Goal: Task Accomplishment & Management: Manage account settings

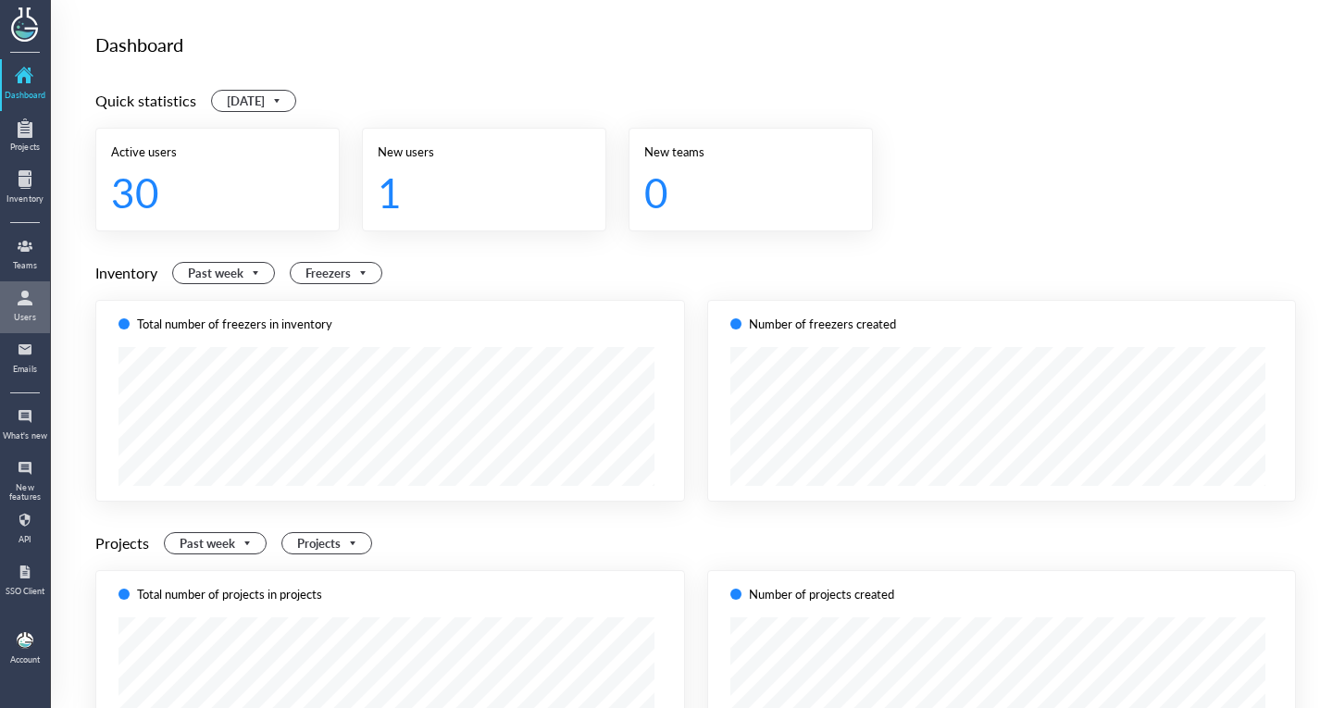
click at [36, 313] on div "Users" at bounding box center [25, 317] width 46 height 9
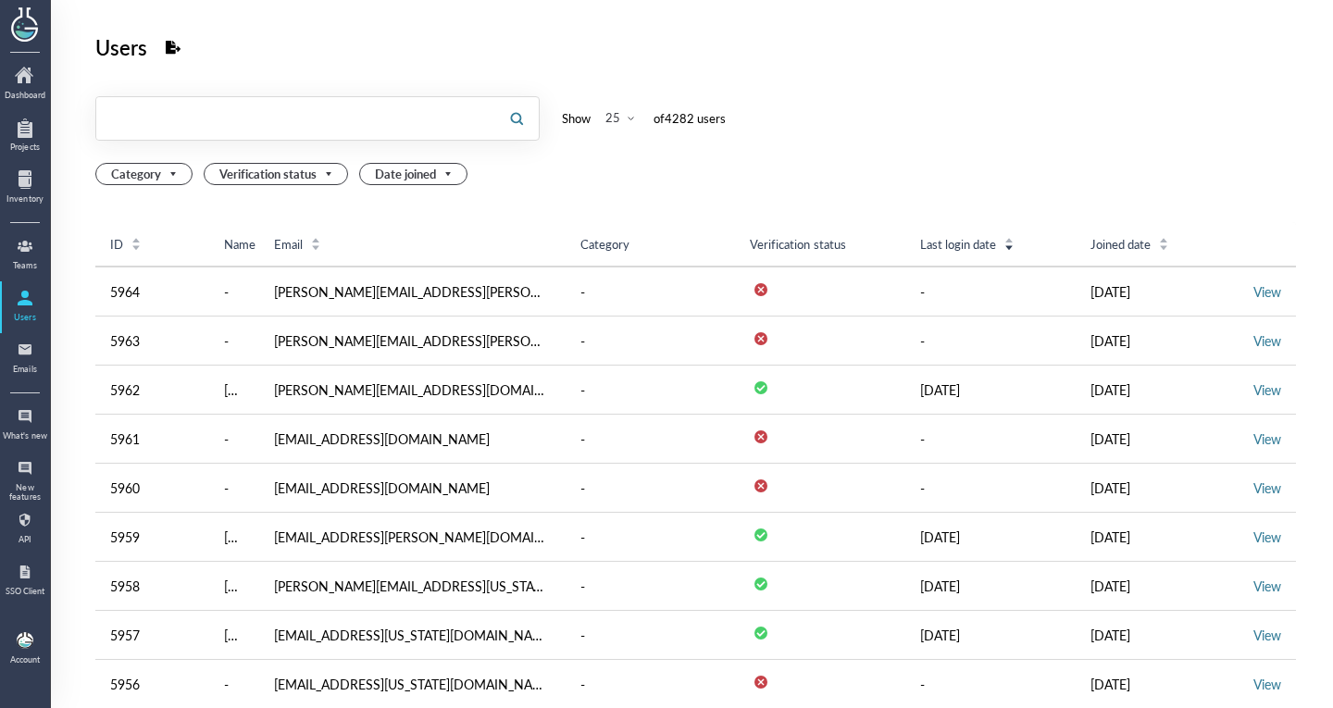
click at [206, 106] on input "text" at bounding box center [295, 119] width 398 height 30
type input "arobiotx"
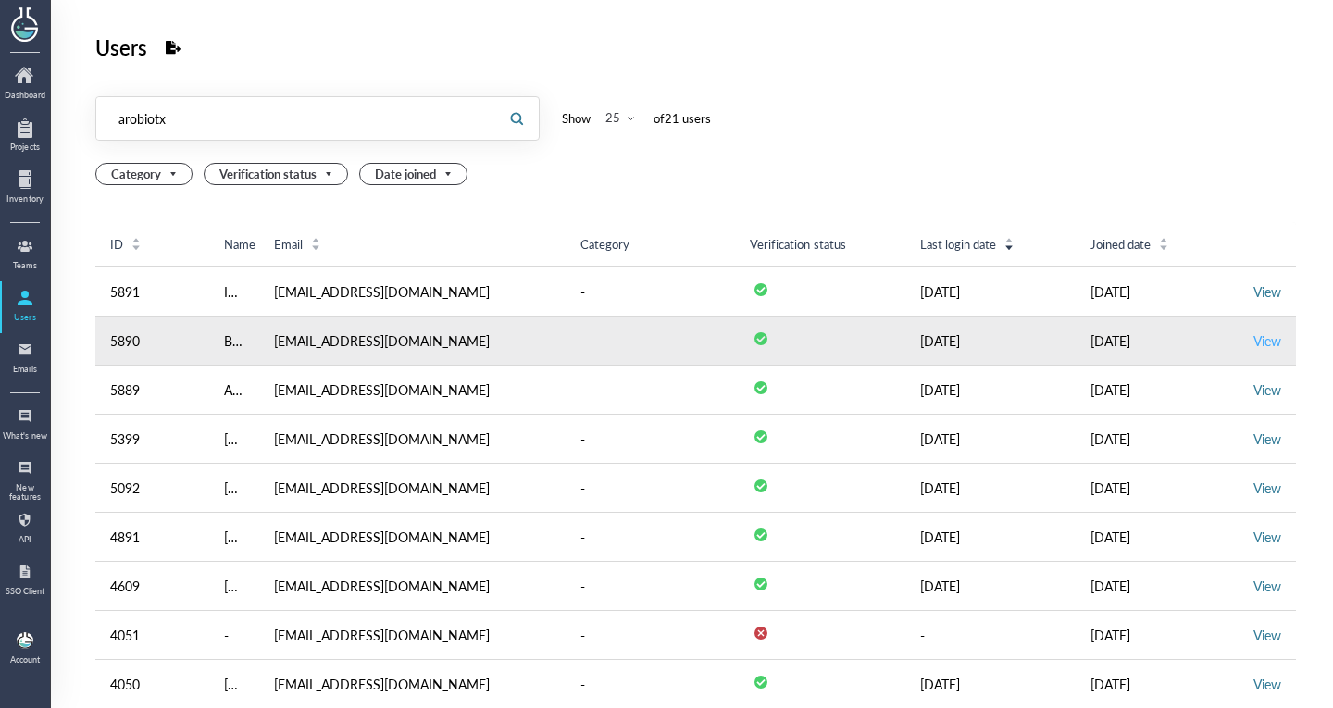
click at [1260, 331] on link "View" at bounding box center [1267, 340] width 28 height 19
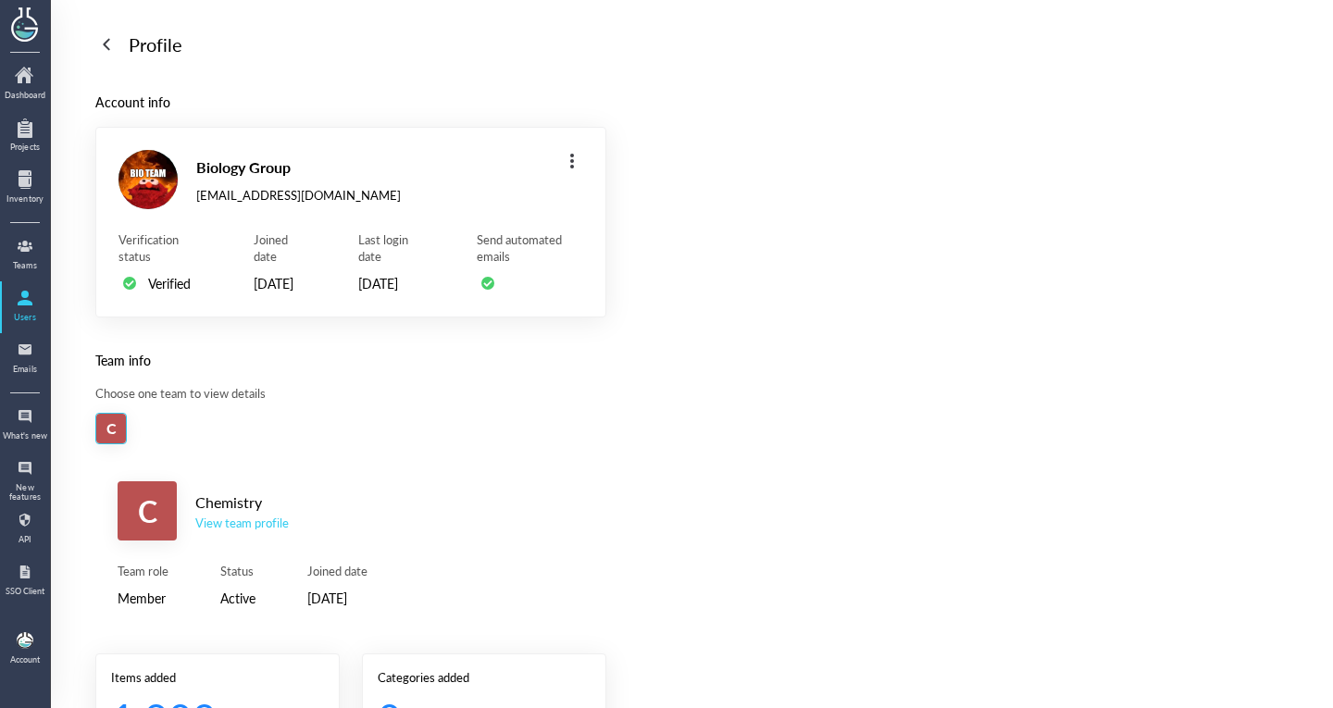
click at [243, 531] on div "View team profile" at bounding box center [241, 523] width 93 height 17
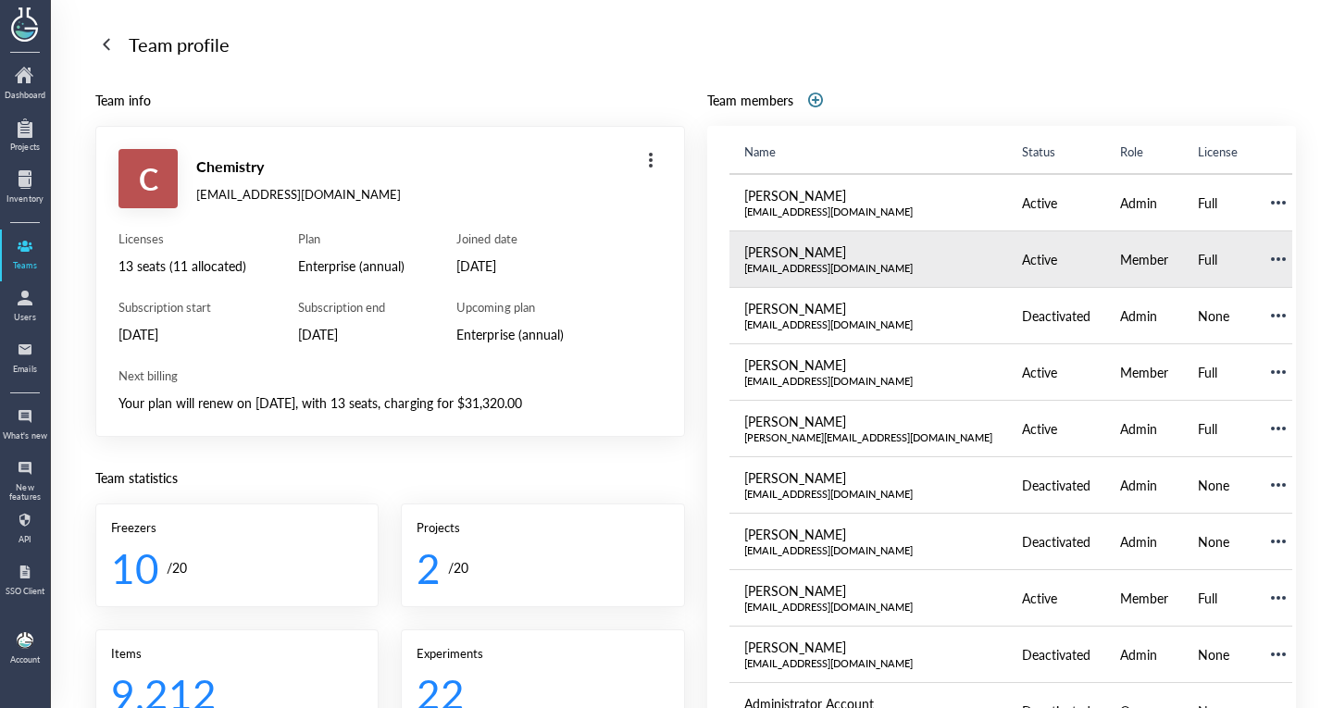
scroll to position [12, 0]
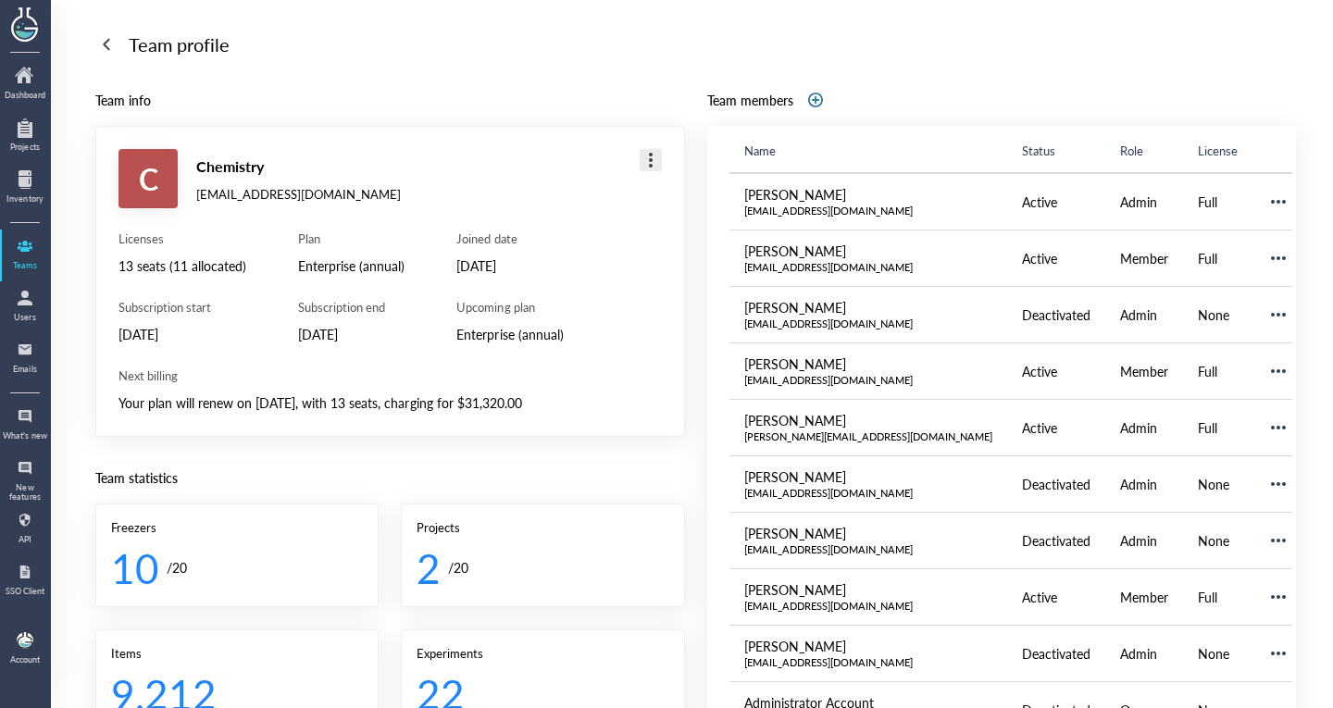
click at [642, 166] on div at bounding box center [651, 160] width 30 height 30
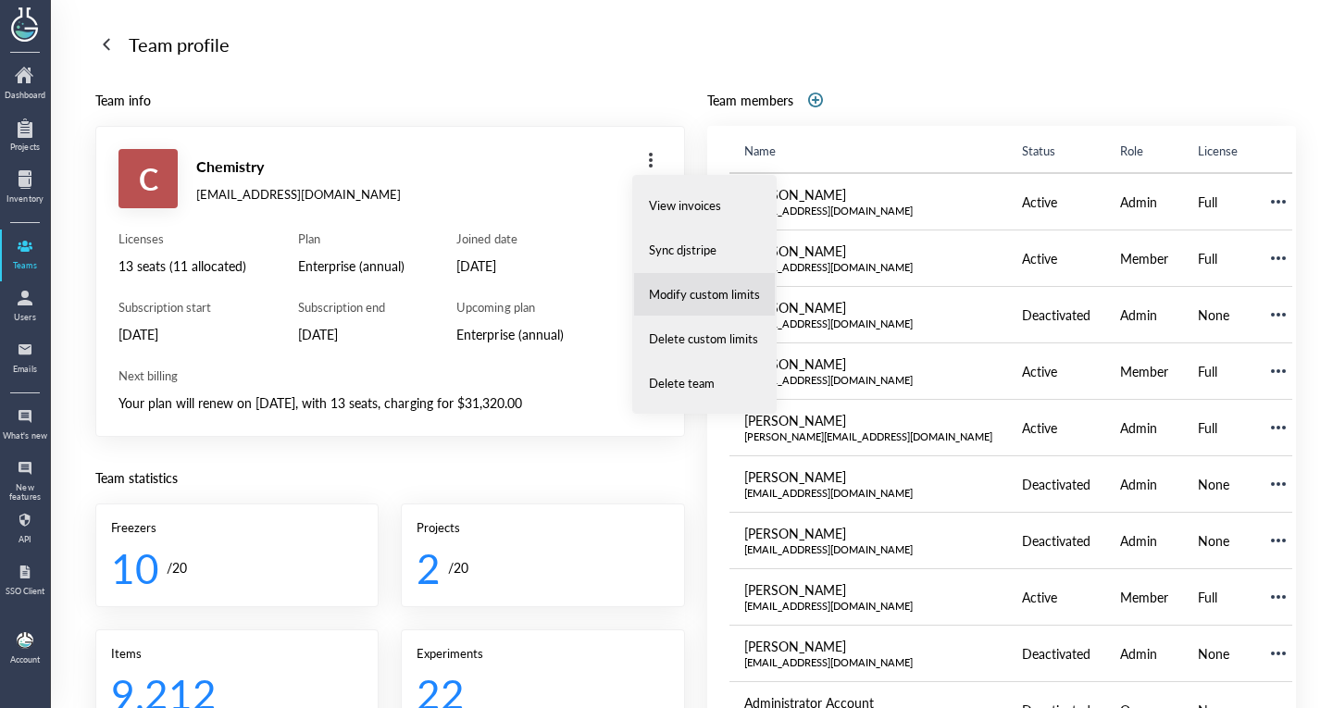
click at [681, 301] on span "Modify custom limits" at bounding box center [704, 294] width 111 height 17
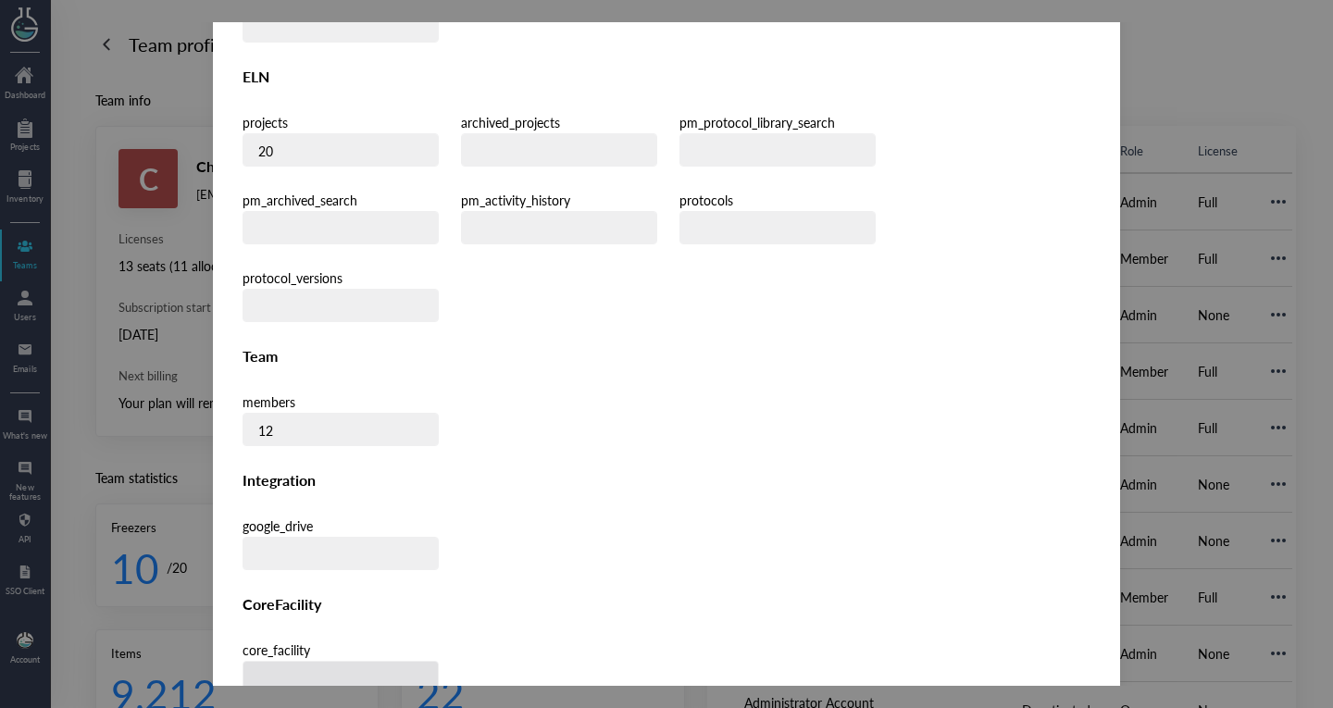
scroll to position [488, 0]
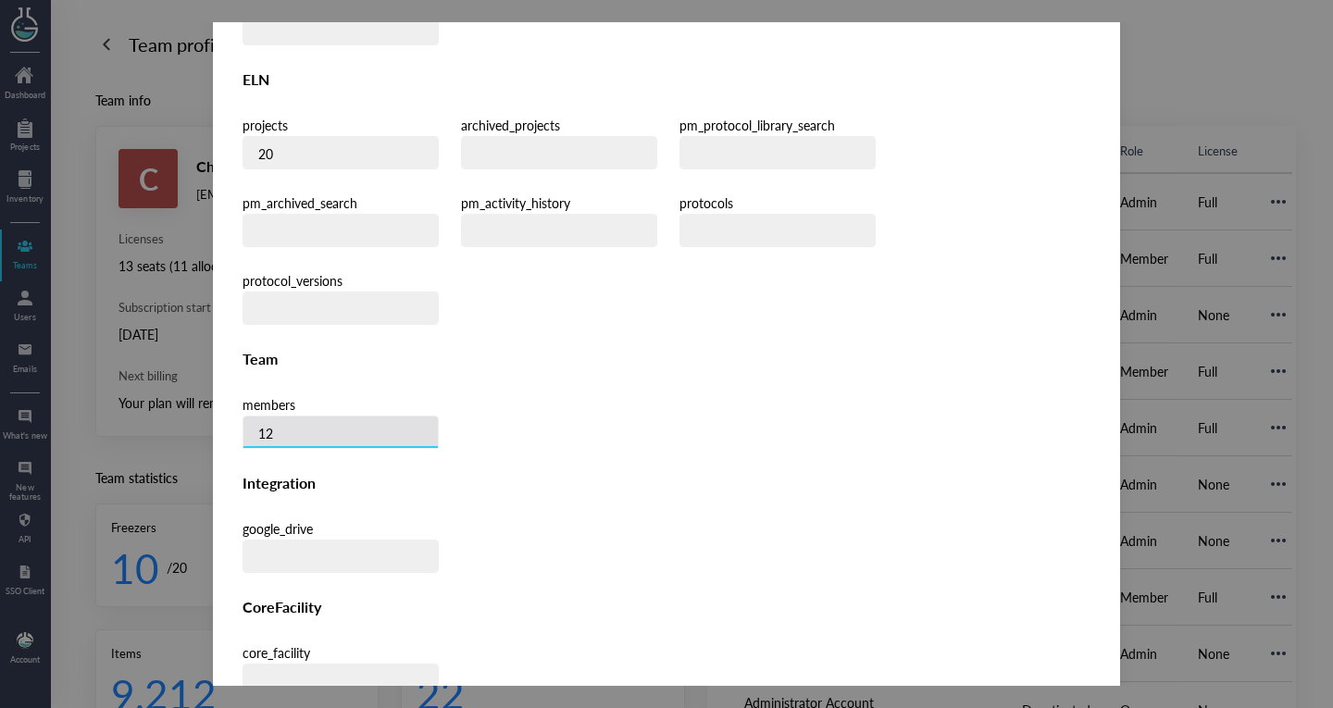
click at [375, 417] on input "12" at bounding box center [340, 433] width 194 height 33
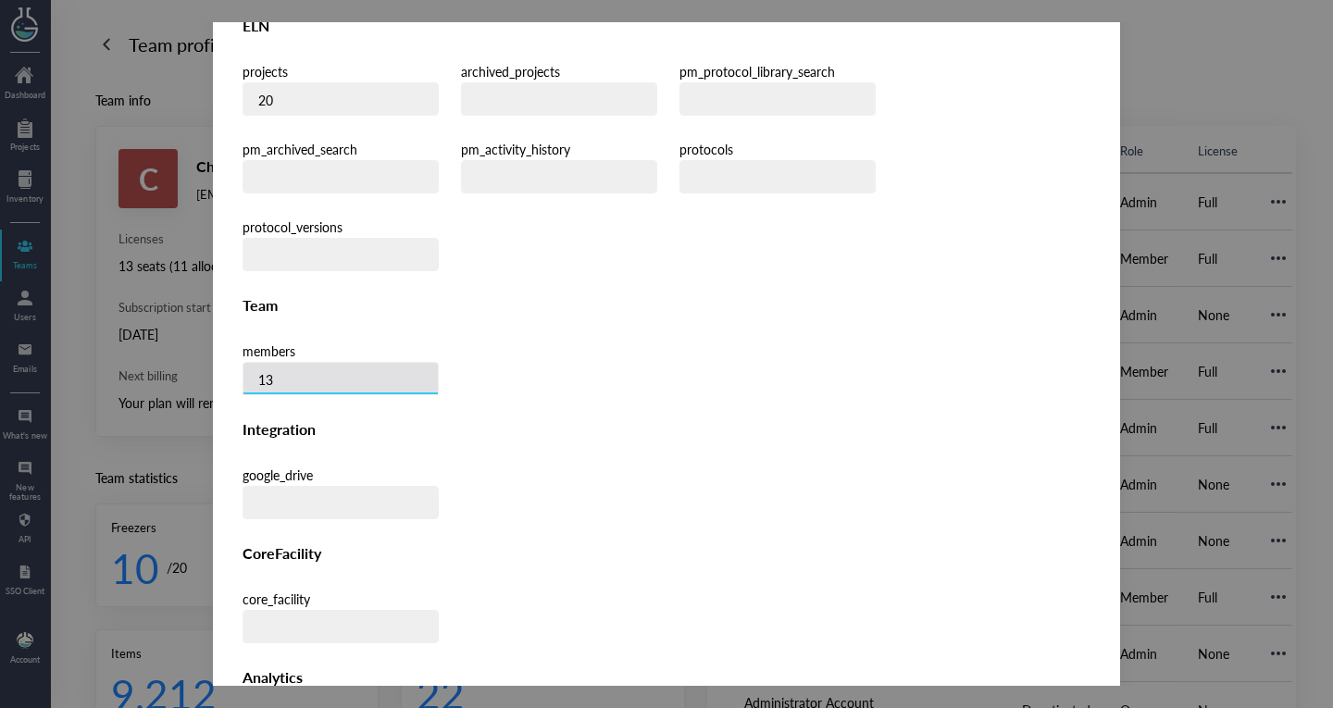
type input "13"
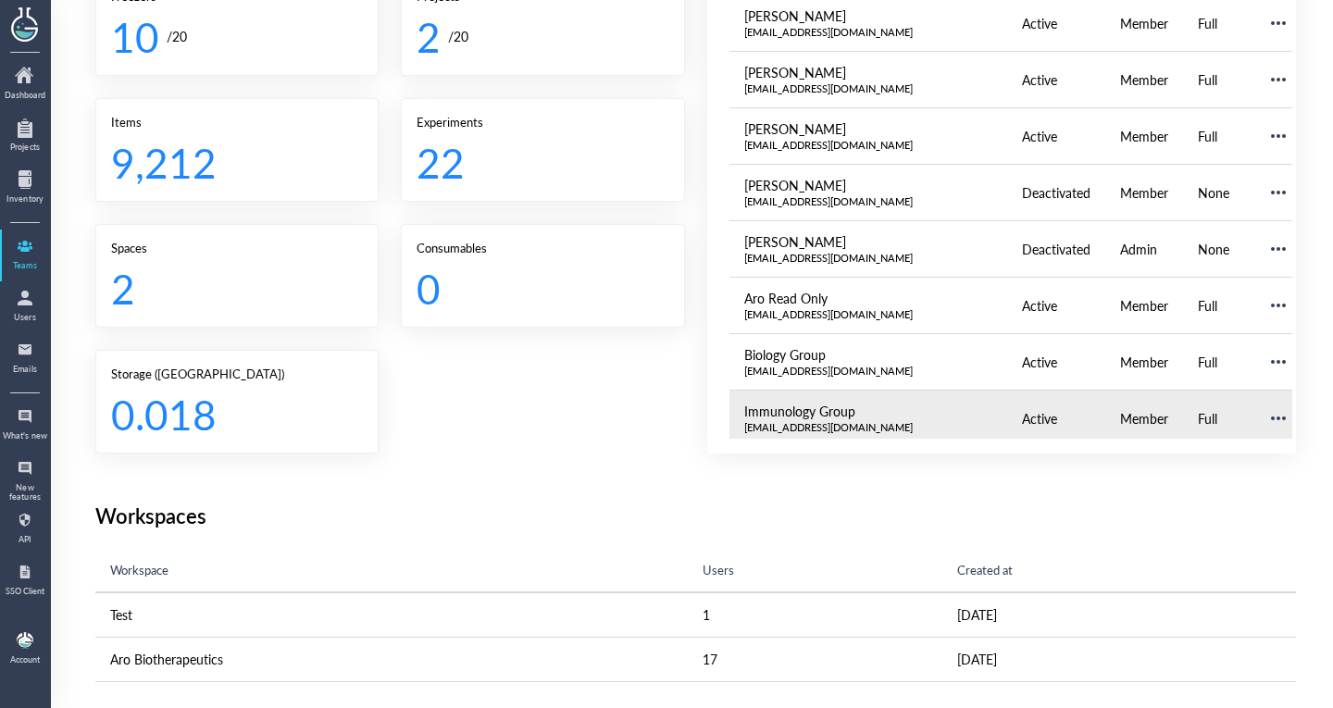
scroll to position [32, 0]
